Goal: Task Accomplishment & Management: Complete application form

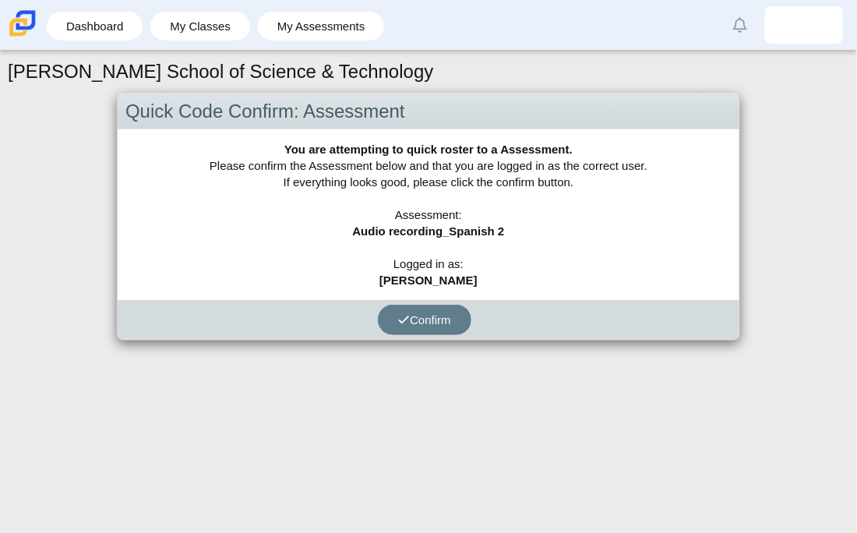
click at [432, 236] on b "Audio recording_Spanish 2" at bounding box center [428, 230] width 152 height 13
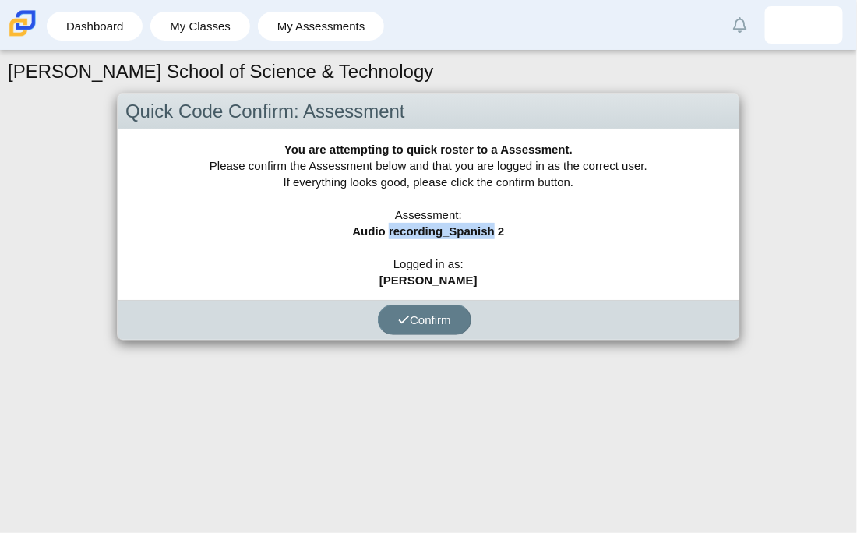
click at [432, 236] on b "Audio recording_Spanish 2" at bounding box center [428, 230] width 152 height 13
click at [430, 313] on span "Confirm" at bounding box center [424, 319] width 53 height 13
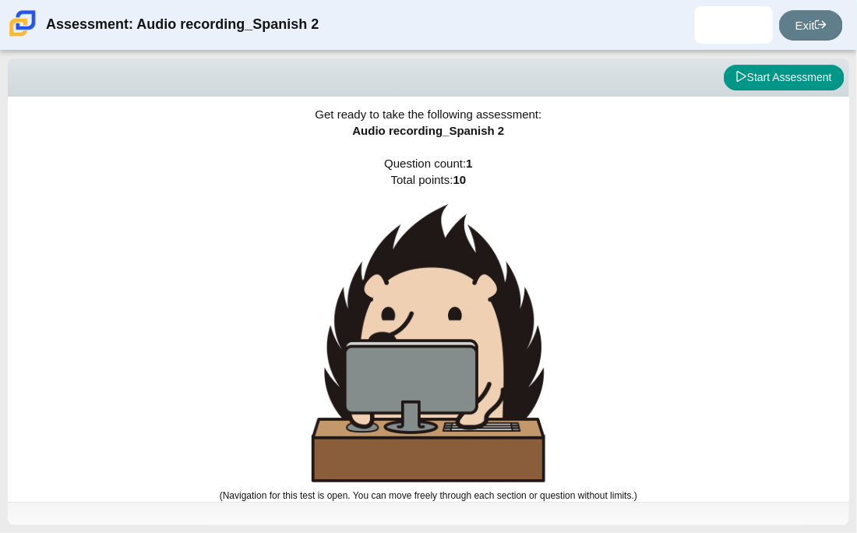
scroll to position [9, 0]
